Goal: Task Accomplishment & Management: Complete application form

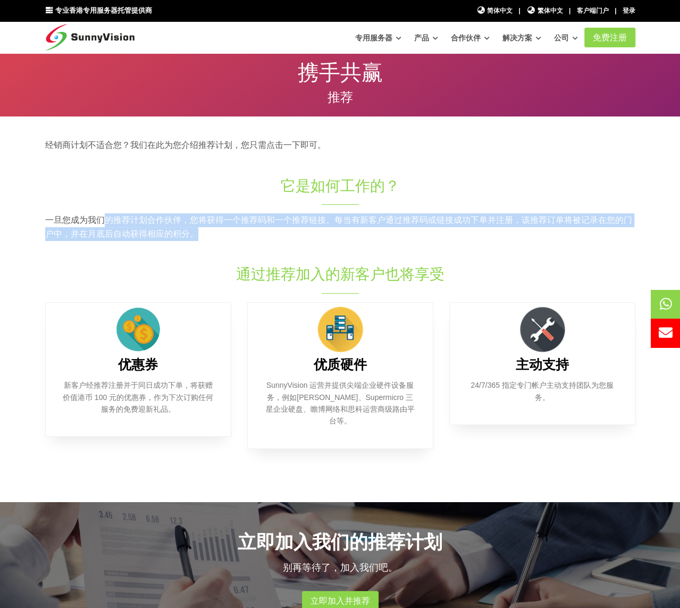
drag, startPoint x: 101, startPoint y: 224, endPoint x: 250, endPoint y: 232, distance: 149.7
click at [250, 232] on p "一旦您成为我们的推荐计划合作伙伴，您将获得一个推荐码和一个推荐链接。每当有新客户通过推荐码或链接成功下单并注册，该推荐订单将被记录在您的门户中，并在月底后自动…" at bounding box center [340, 226] width 590 height 27
click at [387, 262] on div "一旦您成为我们的推荐计划合作伙伴，您将获得一个推荐码和一个推荐链接。每当有新客户通过推荐码或链接成功下单并注册，该推荐订单将被记录在您的门户中，并在月底后自动…" at bounding box center [340, 238] width 606 height 51
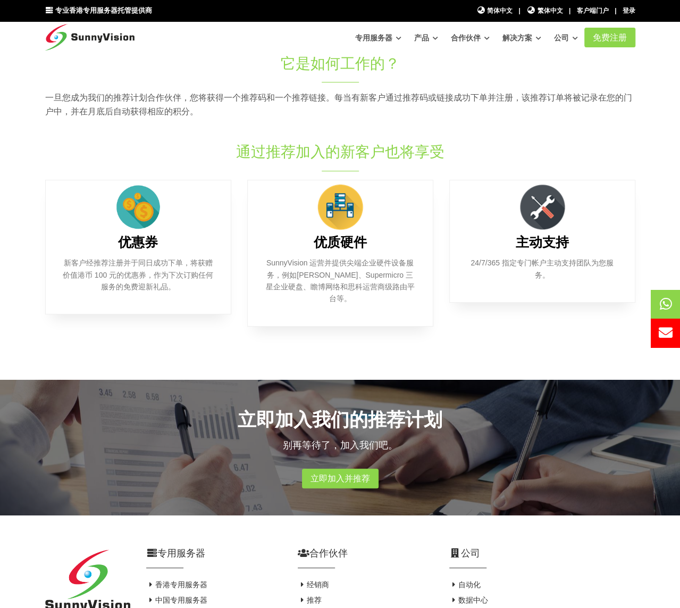
scroll to position [312, 0]
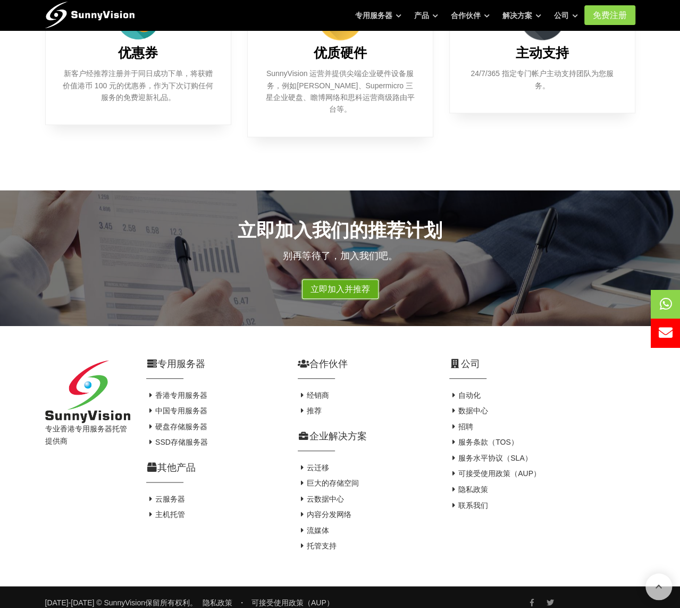
click at [361, 285] on font "立即加入并推荐" at bounding box center [341, 289] width 60 height 9
click at [346, 285] on font "立即加入并推荐" at bounding box center [341, 289] width 60 height 9
click at [349, 285] on font "立即加入并推荐" at bounding box center [341, 289] width 60 height 9
click at [360, 285] on font "立即加入并推荐" at bounding box center [341, 289] width 60 height 9
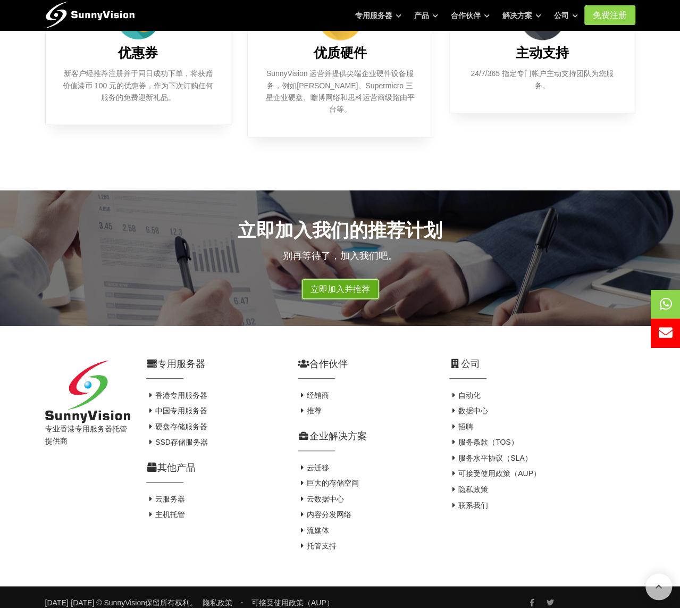
click at [360, 285] on font "立即加入并推荐" at bounding box center [341, 289] width 60 height 9
click at [351, 285] on font "立即加入并推荐" at bounding box center [341, 289] width 60 height 9
click at [354, 285] on font "立即加入并推荐" at bounding box center [341, 289] width 60 height 9
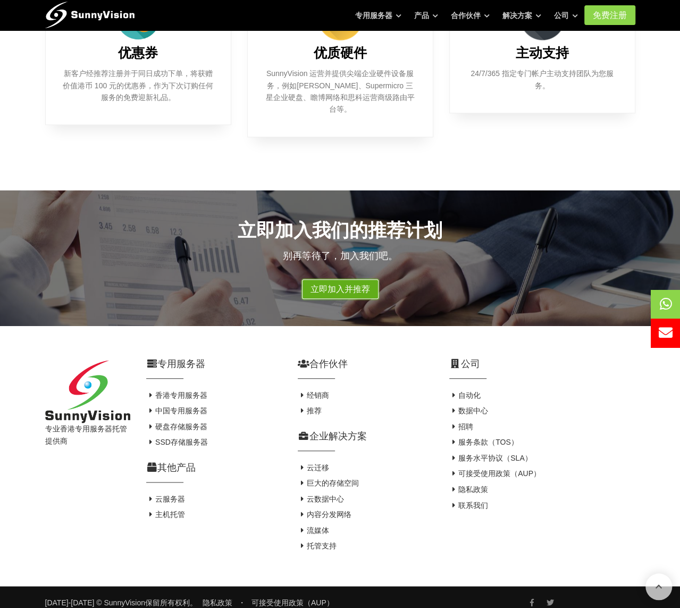
click at [354, 285] on font "立即加入并推荐" at bounding box center [341, 289] width 60 height 9
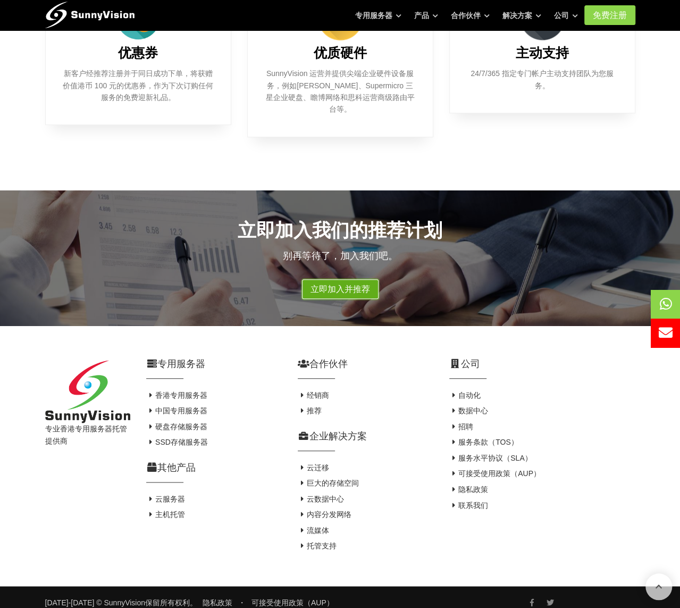
click at [354, 285] on font "立即加入并推荐" at bounding box center [341, 289] width 60 height 9
click at [619, 28] on div "专用服务器 专用服务器 @香港数据中心 HDD存储服务器 最佳性价比服务器 SSD存储服务器 最高效服务器 专用服务器 优势" at bounding box center [340, 14] width 606 height 31
click at [613, 19] on font "免费注册" at bounding box center [610, 15] width 34 height 9
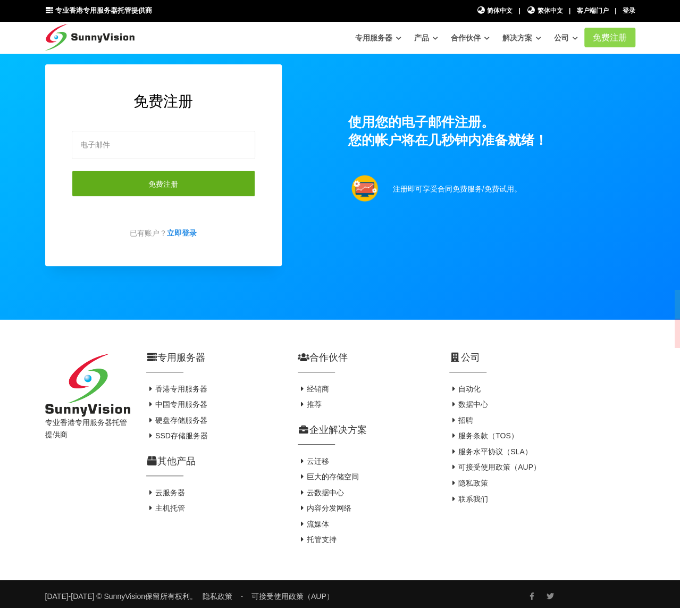
click at [183, 187] on button "免费注册" at bounding box center [164, 183] width 184 height 27
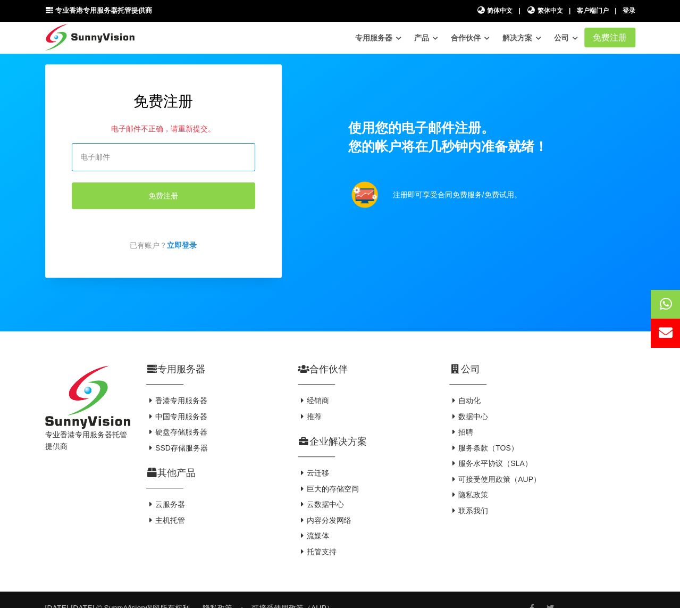
click at [165, 160] on input "email" at bounding box center [164, 157] width 184 height 28
type input "zhangzhangtao141@gmail.com"
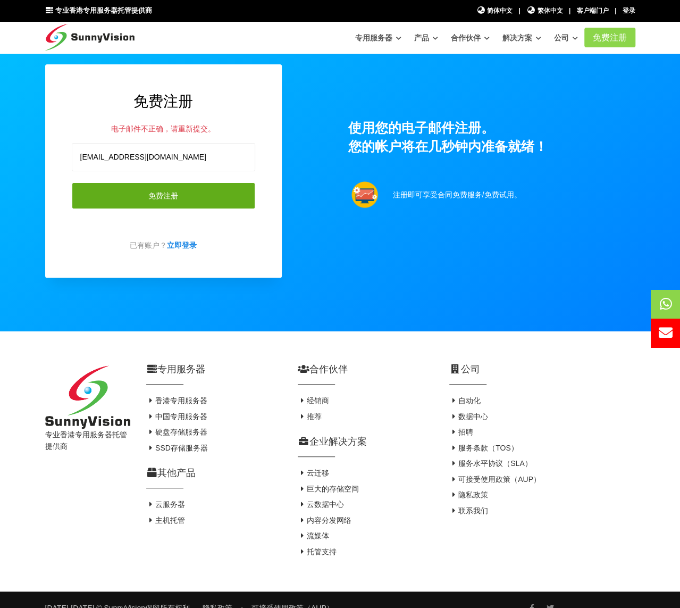
click at [162, 195] on font "免费注册" at bounding box center [163, 195] width 30 height 9
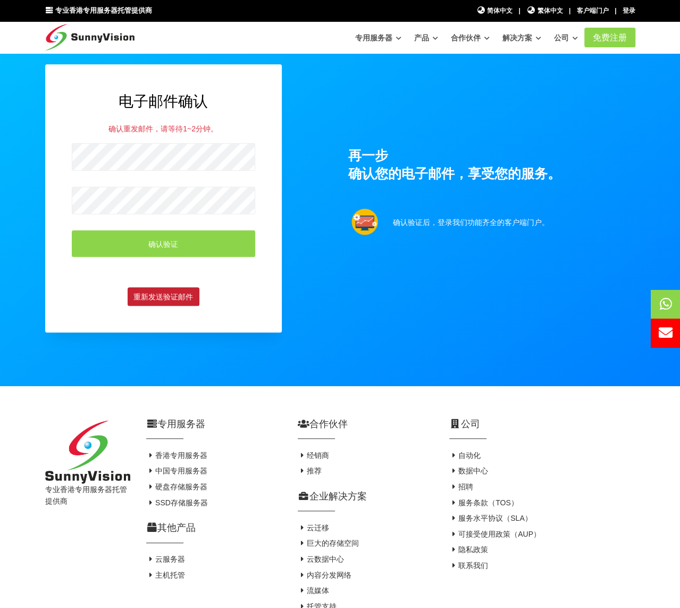
click at [155, 298] on font "重新发送验证邮件" at bounding box center [164, 297] width 60 height 9
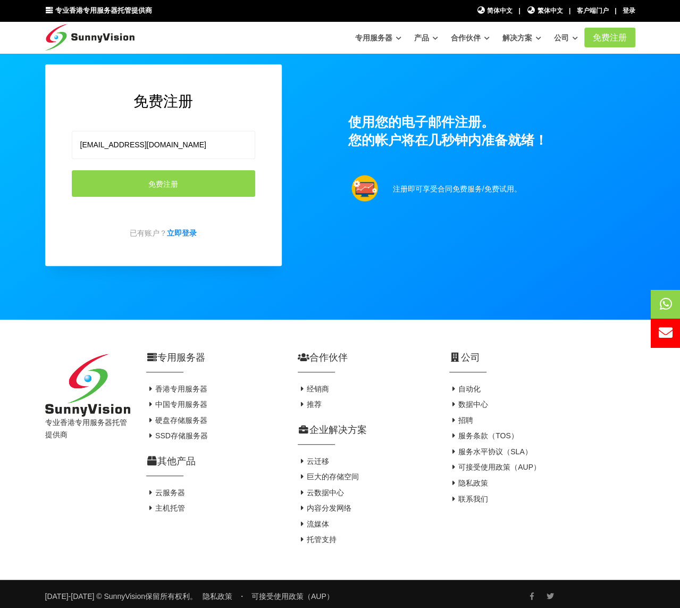
click at [173, 187] on font "免费注册" at bounding box center [163, 183] width 30 height 9
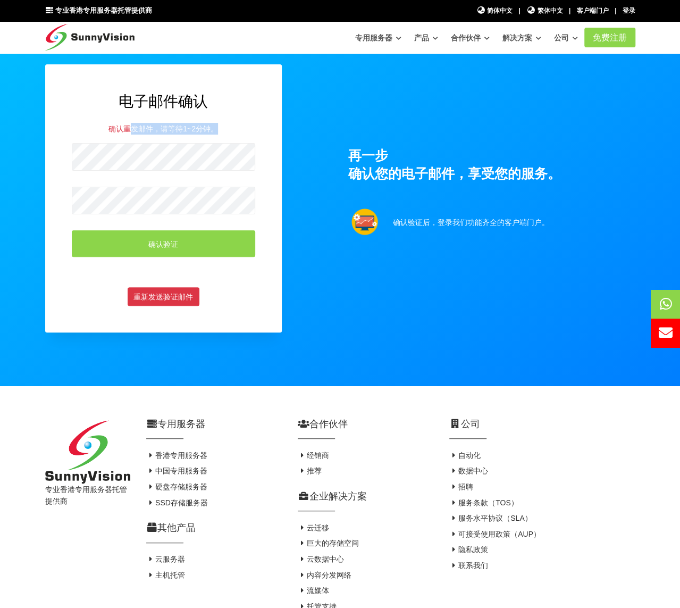
drag, startPoint x: 131, startPoint y: 128, endPoint x: 215, endPoint y: 128, distance: 84.6
click at [215, 128] on font "确认重发邮件，请等待1~2分钟。" at bounding box center [164, 128] width 110 height 9
click at [245, 121] on div "电子邮件确认 确认重发邮件，请等待1~2分钟。 确认验证 重新发送验证邮件" at bounding box center [163, 198] width 237 height 268
click at [38, 155] on div "电子邮件确认 确认重发邮件，请等待1~2分钟。 确认验证 重新发送验证邮件" at bounding box center [163, 198] width 253 height 268
click at [43, 158] on div "电子邮件确认 确认重发邮件，请等待1~2分钟。 确认验证 重新发送验证邮件" at bounding box center [163, 198] width 253 height 268
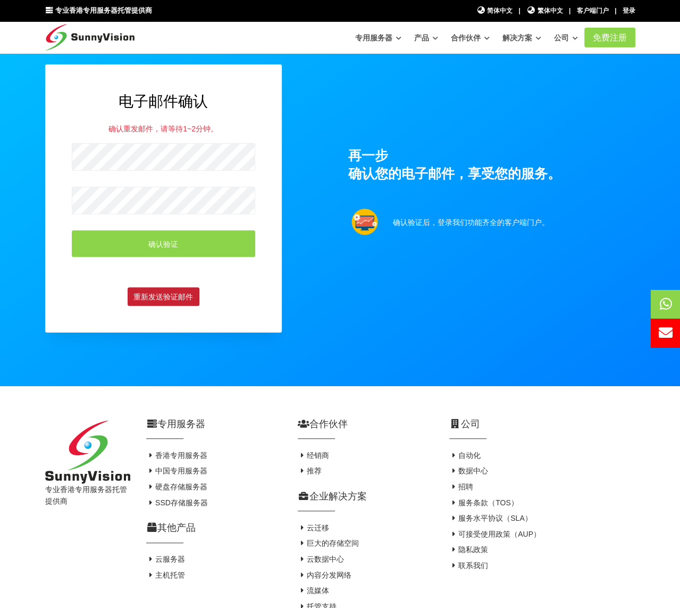
click at [169, 295] on font "重新发送验证邮件" at bounding box center [164, 297] width 60 height 9
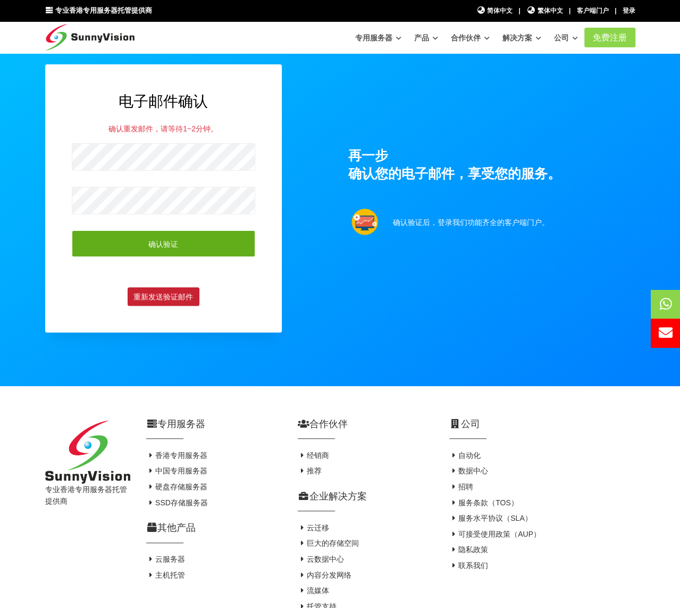
click at [140, 242] on button "确认验证" at bounding box center [164, 243] width 184 height 27
click at [146, 236] on button "确认注册" at bounding box center [164, 243] width 184 height 27
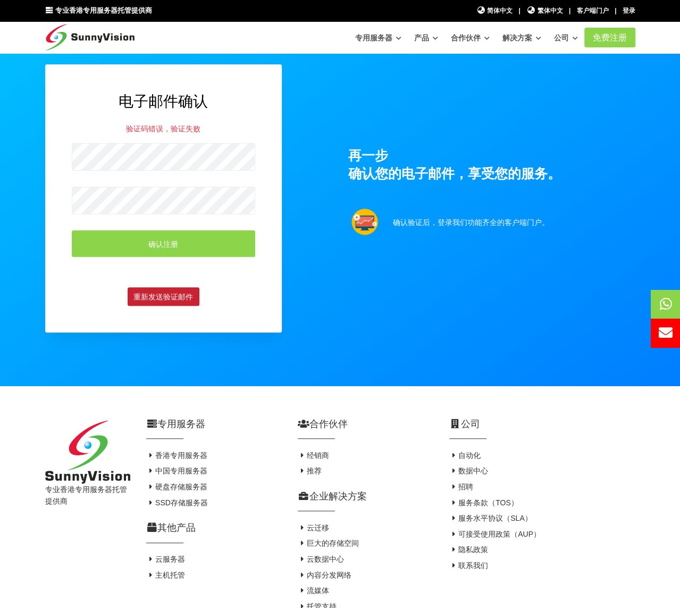
click at [34, 196] on section "电子邮件确认 验证码错误，验证失败 确认注册 重新发送验证邮件 再一步 确认您的电子邮件，享受您的服务。 确认验证后，登录我们功能齐全的客户端门户。" at bounding box center [340, 193] width 680 height 386
click at [163, 298] on font "重新发送验证邮件" at bounding box center [164, 297] width 60 height 9
click at [532, 228] on p "确认验证后，登录我们功能齐全的客户端门户。" at bounding box center [476, 222] width 167 height 12
